Goal: Information Seeking & Learning: Stay updated

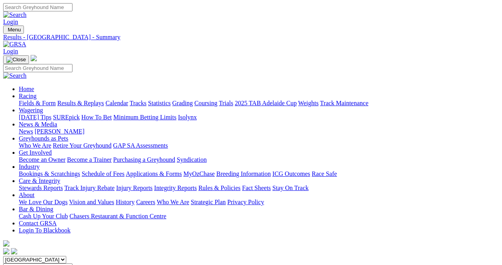
click at [88, 100] on link "Results & Replays" at bounding box center [80, 103] width 47 height 7
click at [22, 100] on link "Fields & Form" at bounding box center [37, 103] width 37 height 7
